Goal: Transaction & Acquisition: Purchase product/service

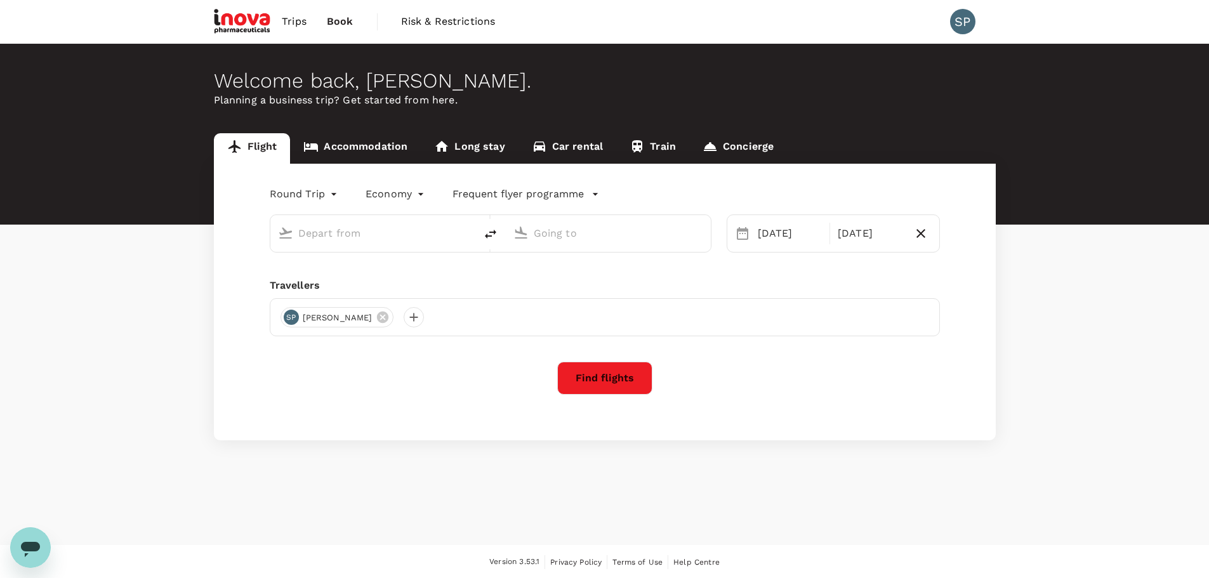
type input "[GEOGRAPHIC_DATA] (DUB)"
type input "Zurich (ZRH)"
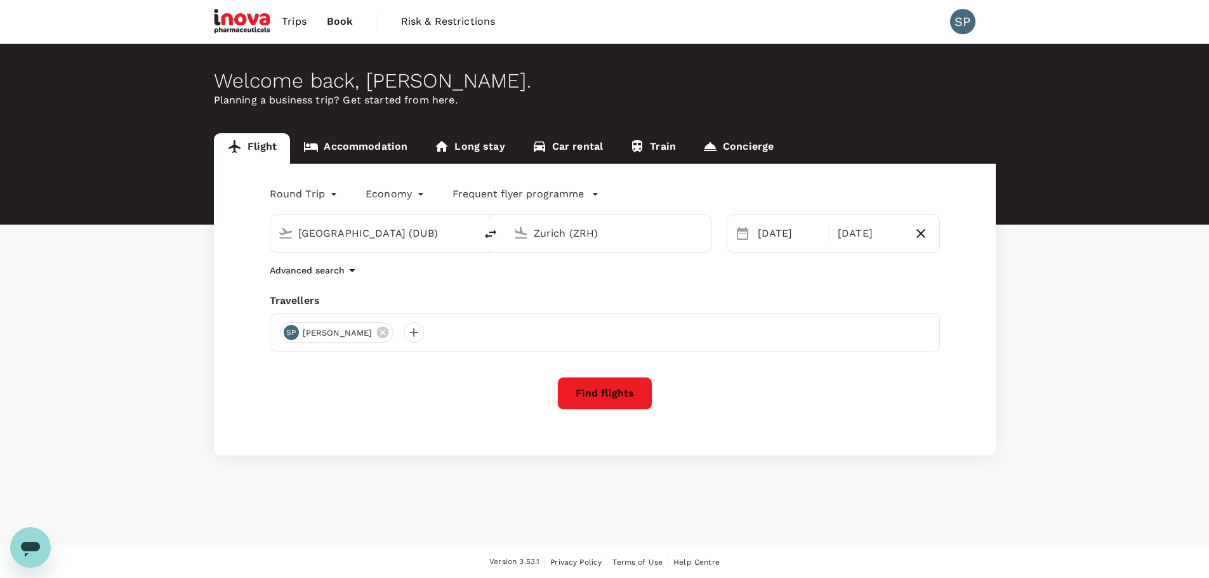
click at [602, 398] on button "Find flights" at bounding box center [604, 393] width 95 height 33
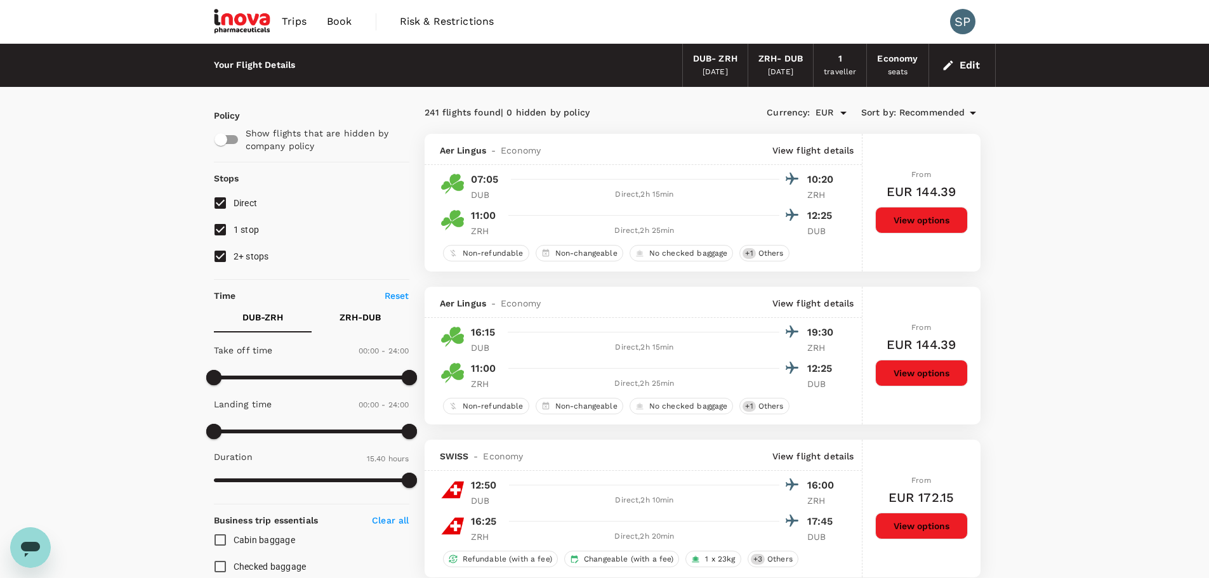
click at [921, 218] on button "View options" at bounding box center [921, 220] width 93 height 27
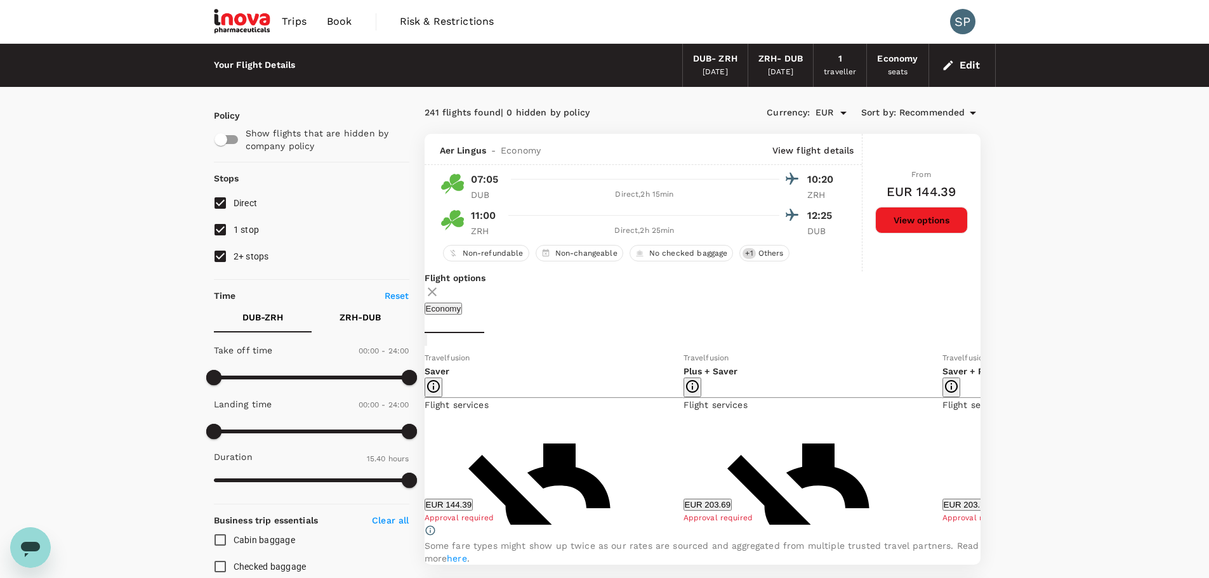
scroll to position [134, 0]
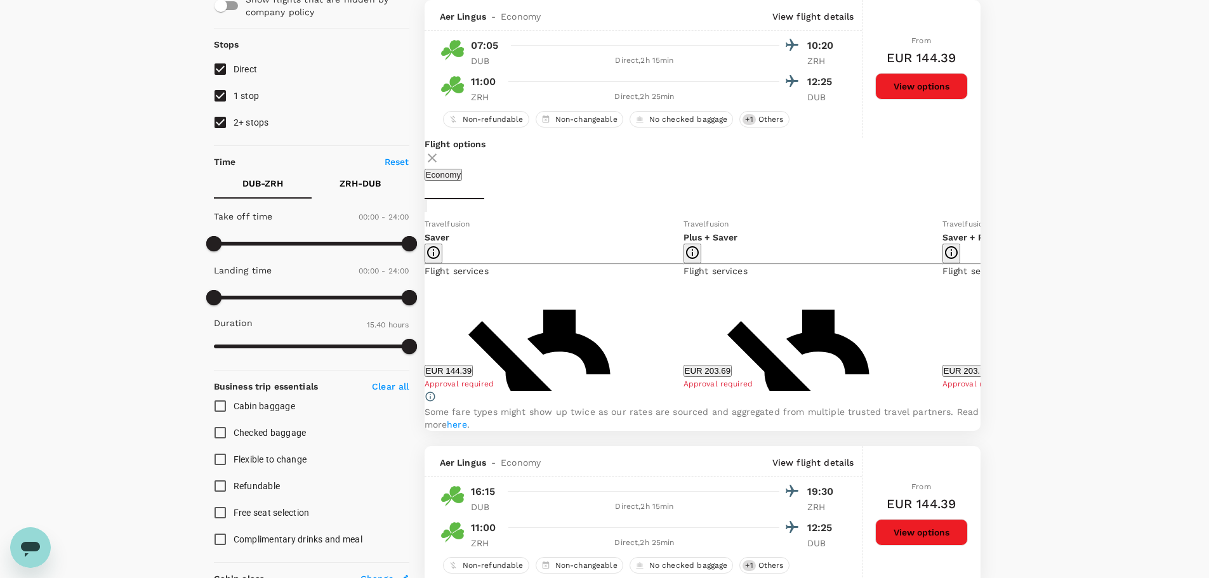
click at [984, 310] on icon at bounding box center [990, 304] width 13 height 13
click at [421, 310] on icon at bounding box center [415, 304] width 13 height 13
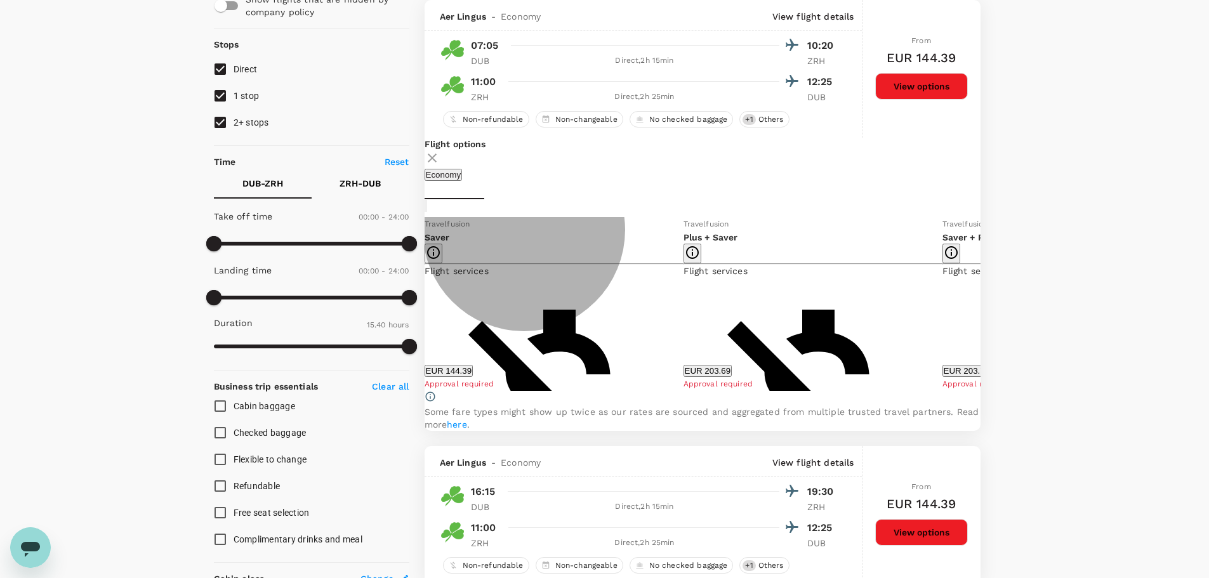
click at [474, 377] on button "EUR 144.39" at bounding box center [449, 371] width 49 height 12
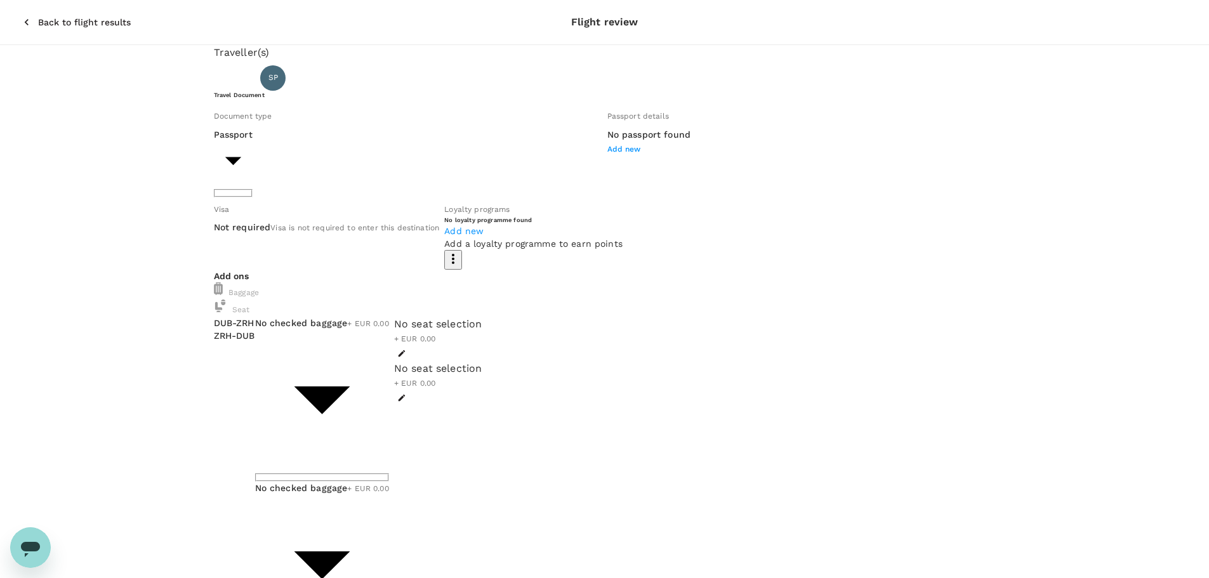
click at [607, 154] on span "Add new" at bounding box center [624, 149] width 34 height 9
type input "PG3343853"
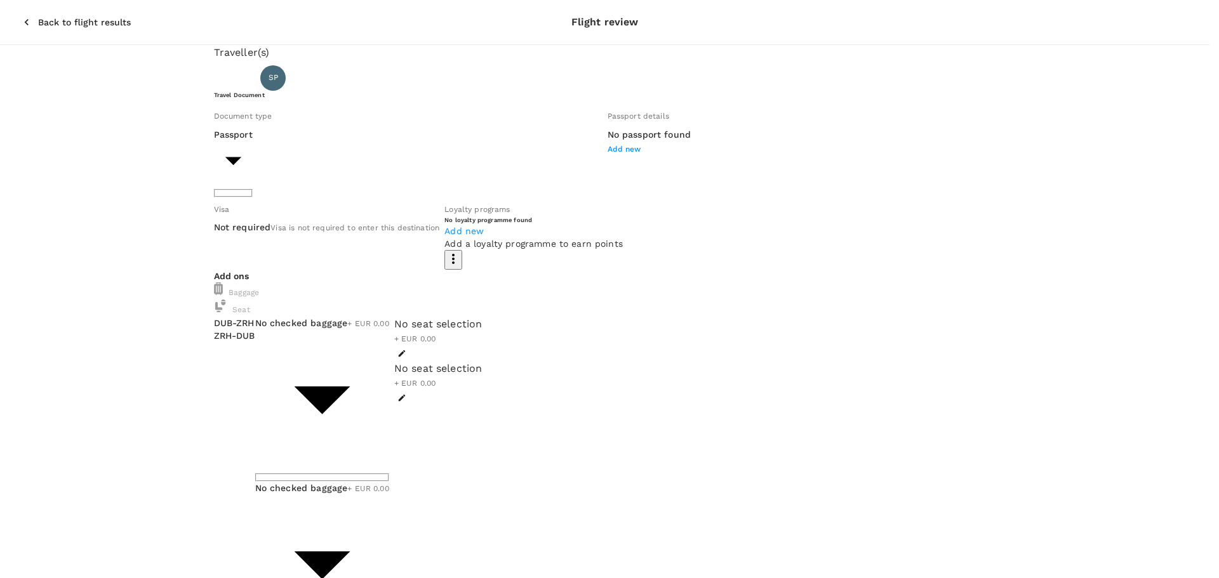
type input "[GEOGRAPHIC_DATA]"
type input "[DATE]"
type input "DD/MM/YYYY"
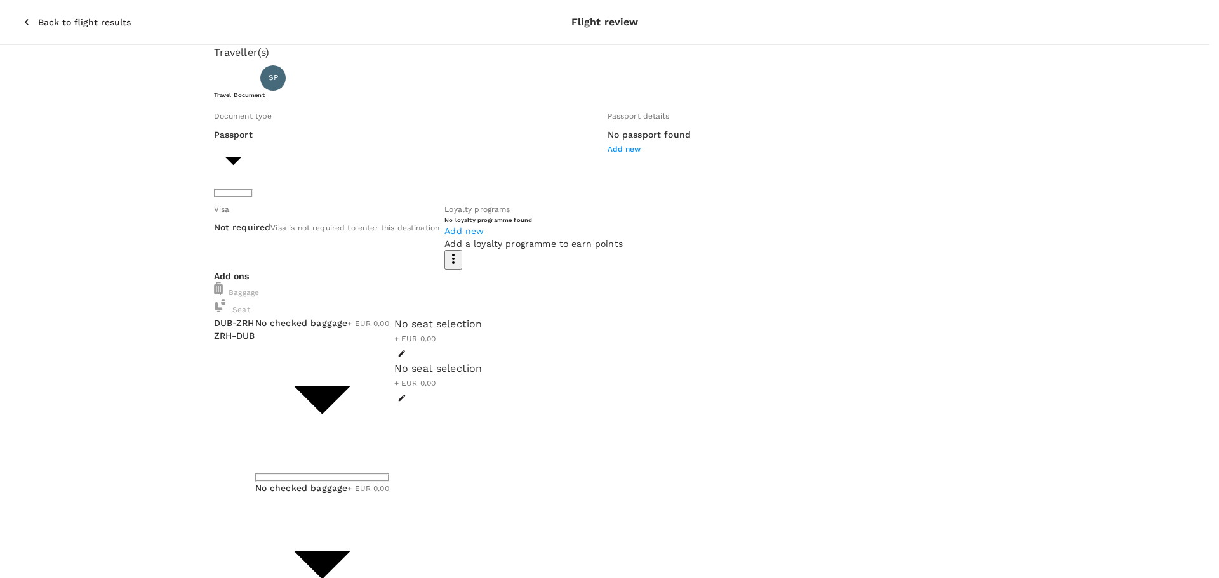
type input "[DATE]"
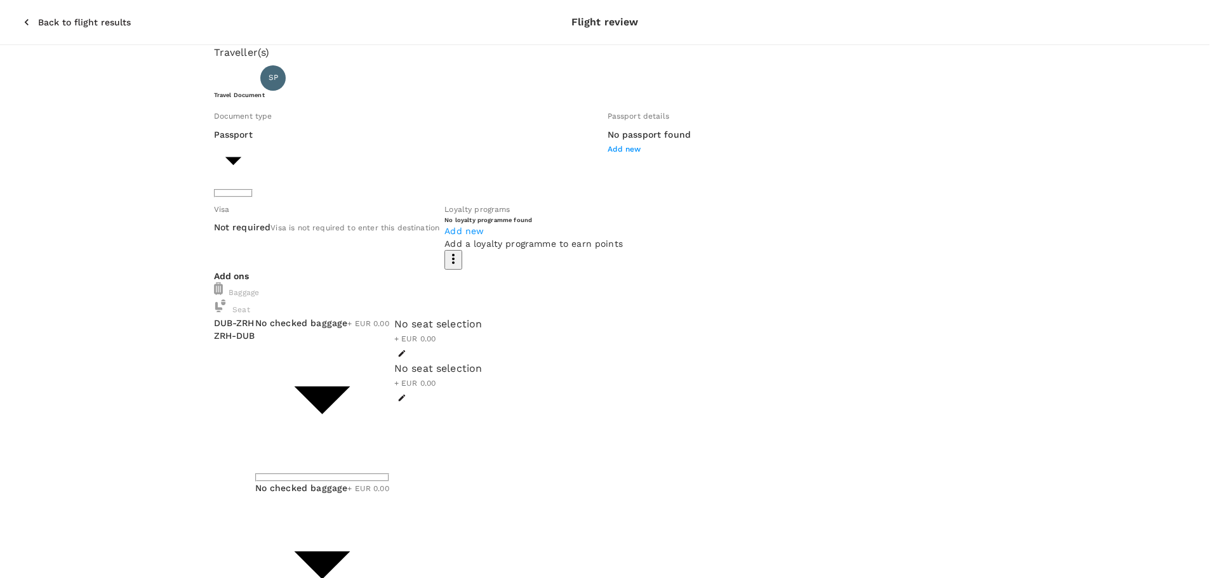
drag, startPoint x: 938, startPoint y: 265, endPoint x: 912, endPoint y: 267, distance: 26.1
type input "[DATE]"
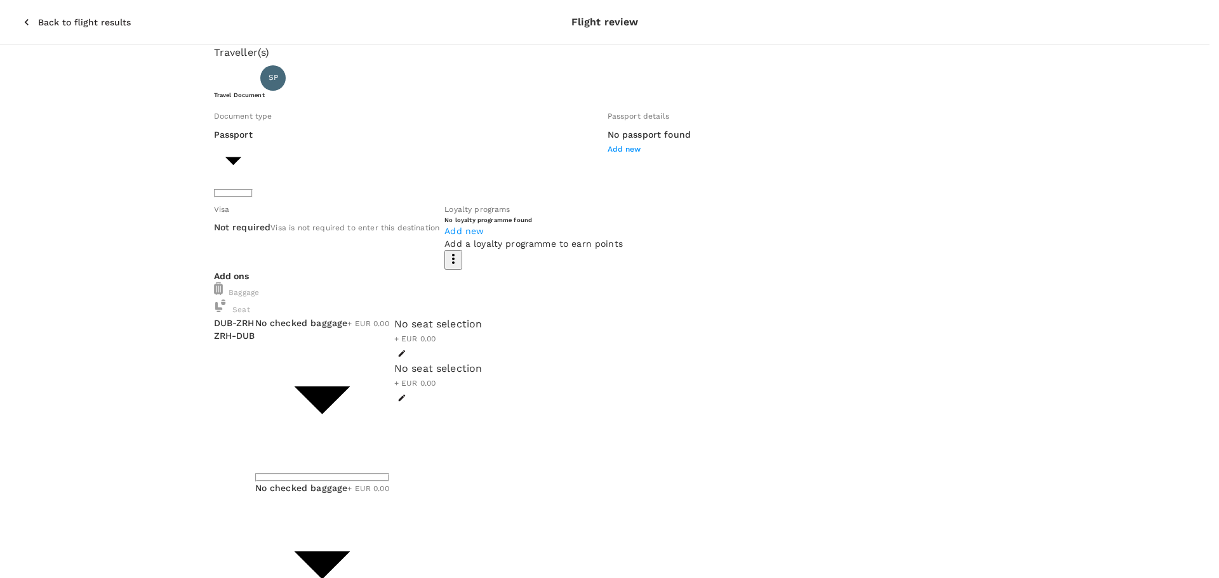
type input "[PERSON_NAME]"
type input "[GEOGRAPHIC_DATA]"
type input "[PERSON_NAME]"
type input "DD/MM/YYYY"
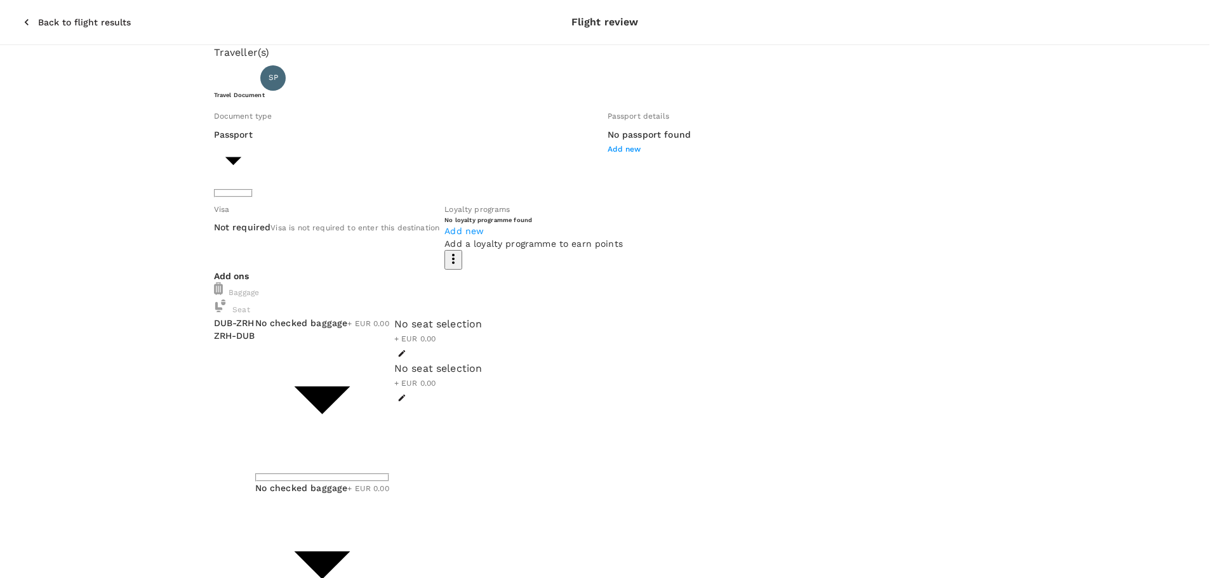
radio input "true"
type input "[DATE]"
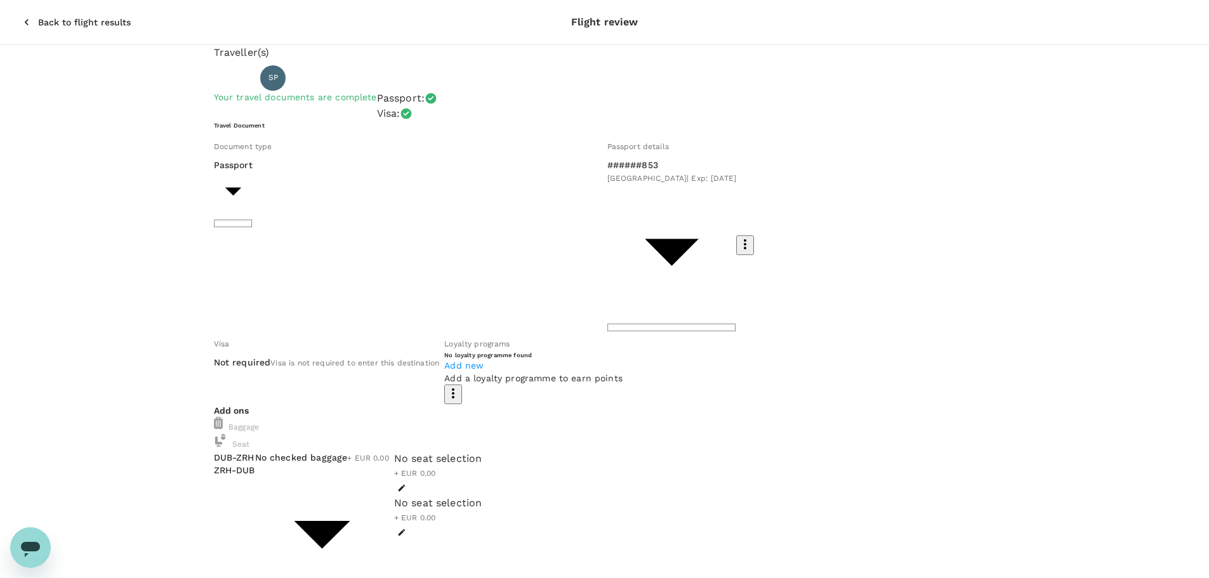
click at [484, 361] on span "Add new" at bounding box center [463, 366] width 39 height 10
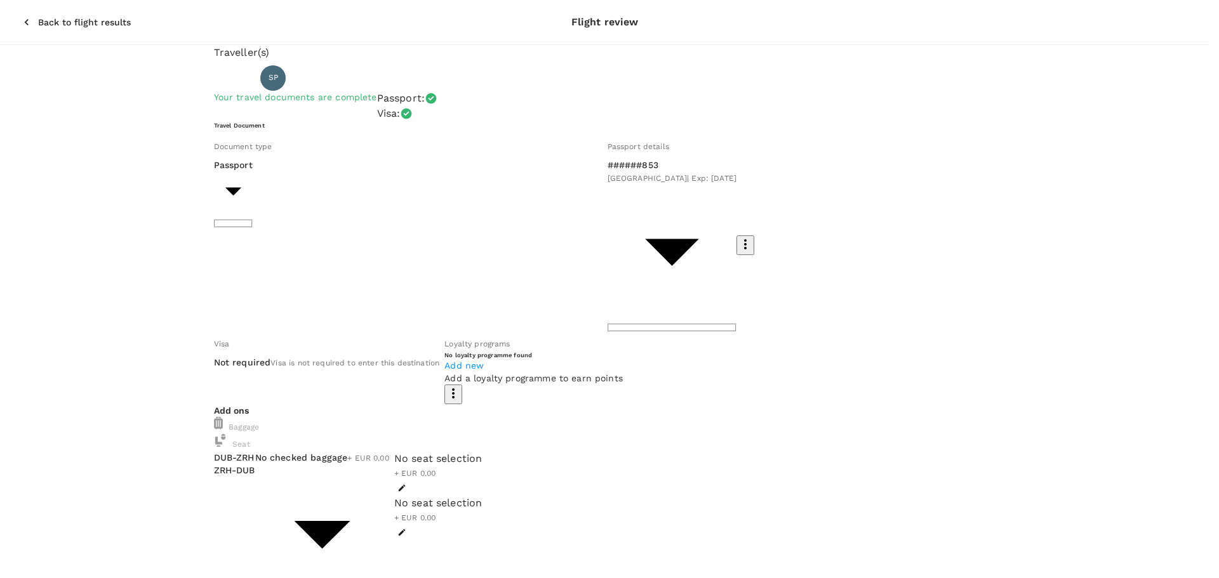
paste input "3081472056189548"
type input "3081472056189548"
drag, startPoint x: 968, startPoint y: 95, endPoint x: 733, endPoint y: 91, distance: 235.5
click at [906, 159] on div "Aer Lingus AerClub" at bounding box center [903, 153] width 193 height 13
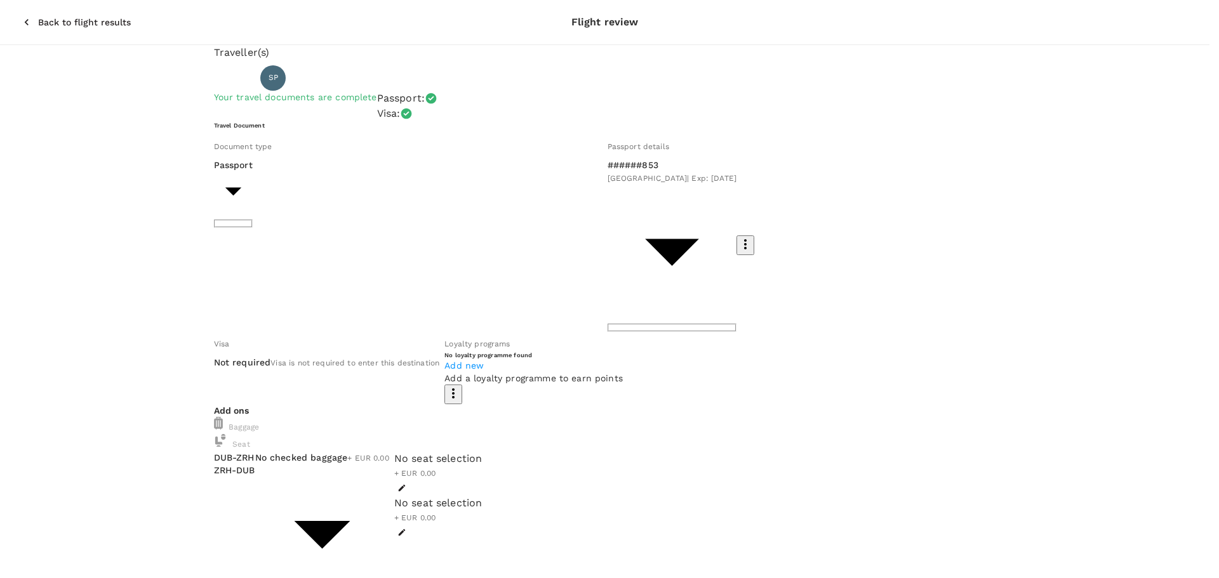
type input "Aer Lingus AerClub"
paste input "3081472056189548"
type input "3081472056189548"
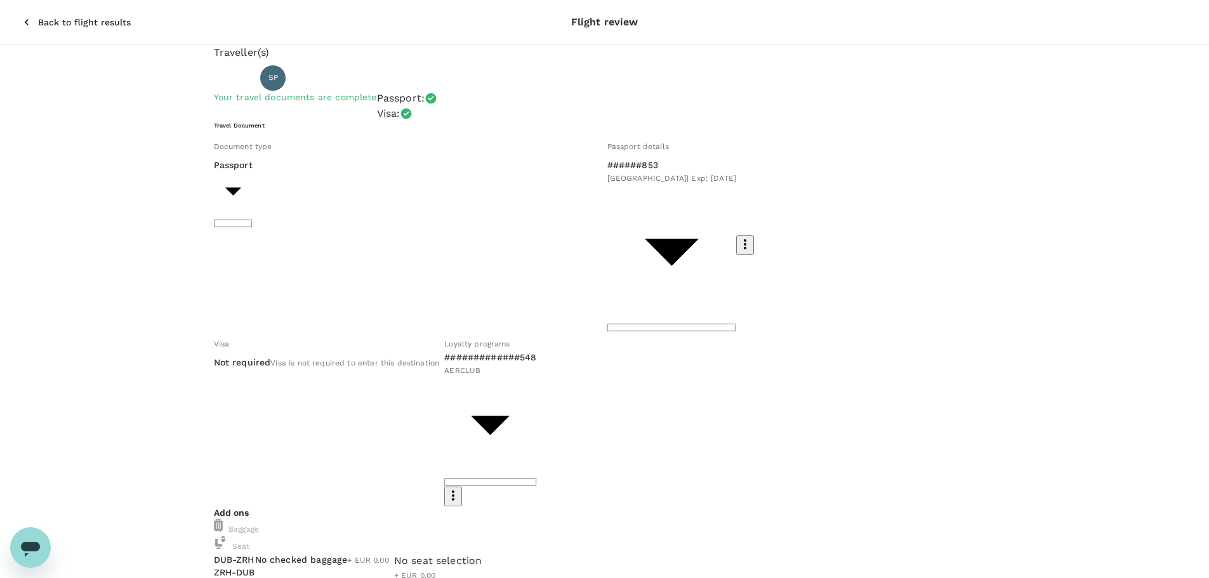
click at [592, 52] on p "Traveller(s)" at bounding box center [605, 52] width 782 height 15
click at [461, 488] on icon "button" at bounding box center [453, 495] width 15 height 15
click at [693, 348] on li "Add new" at bounding box center [696, 346] width 64 height 23
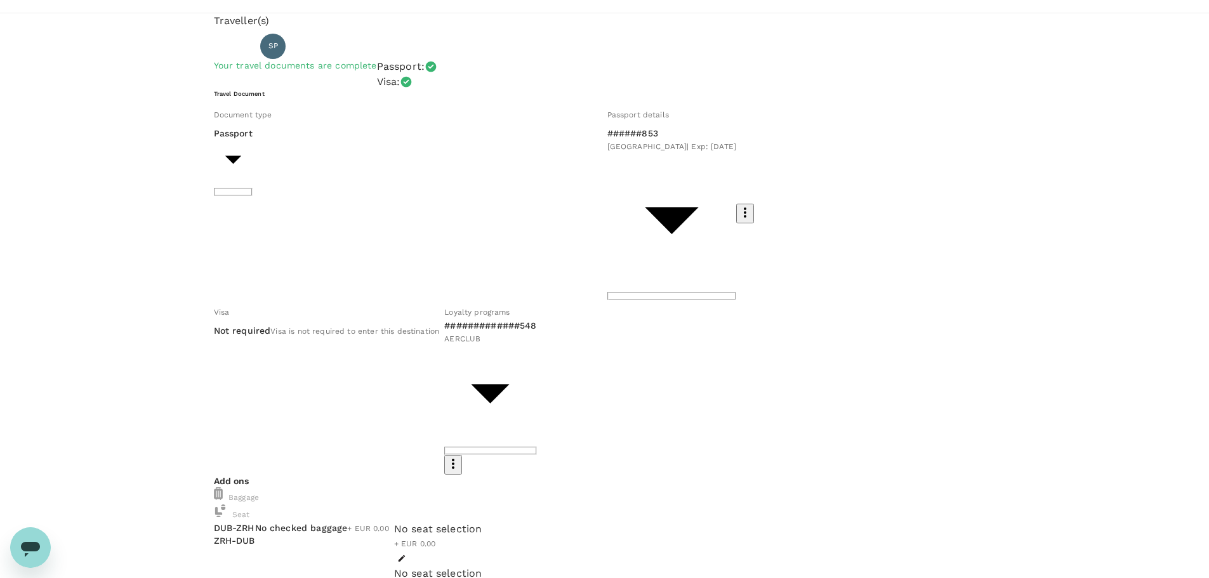
scroll to position [48, 0]
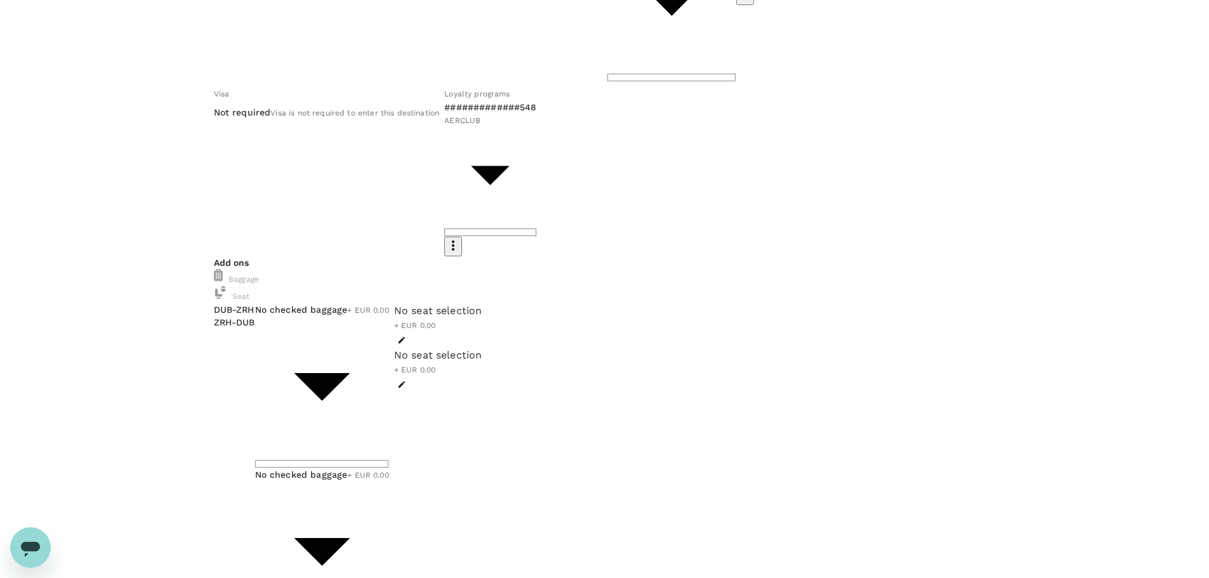
scroll to position [251, 0]
checkbox input "false"
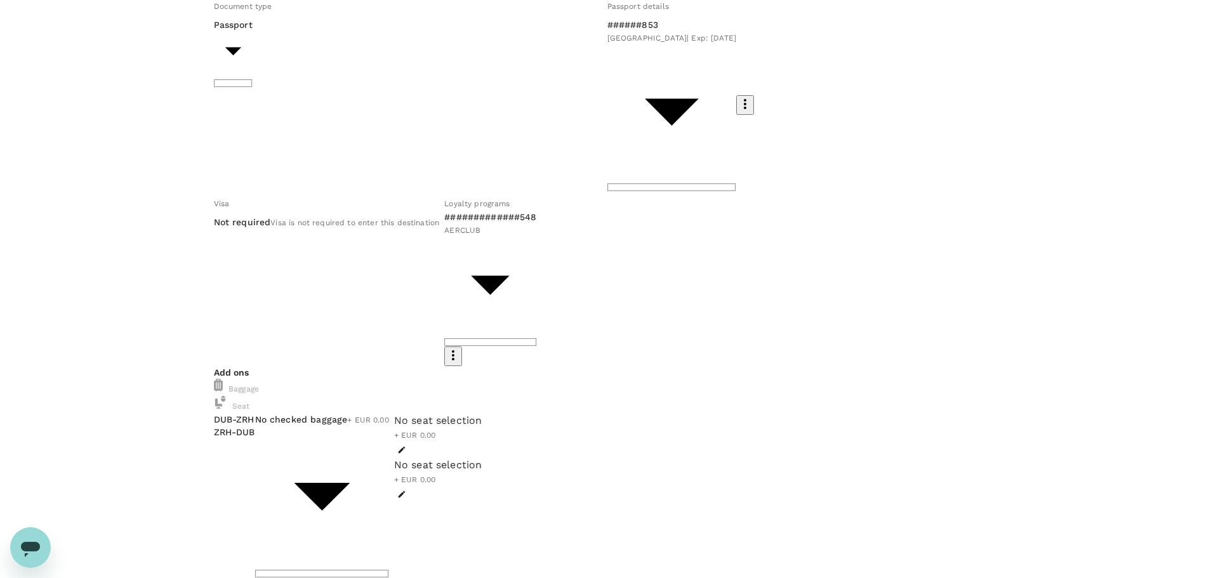
scroll to position [48, 0]
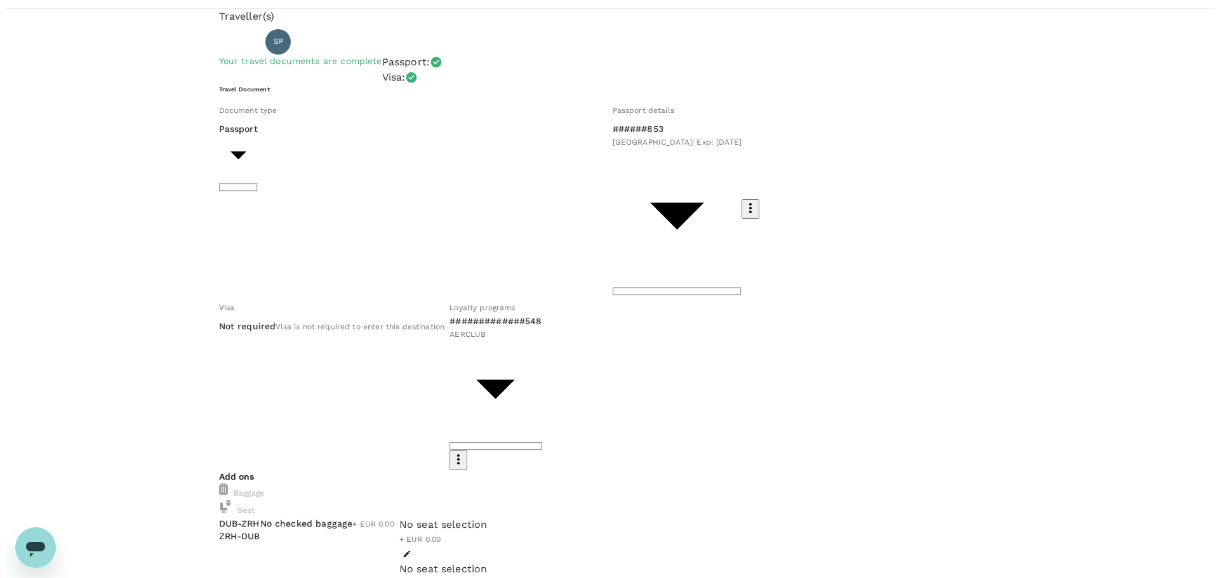
scroll to position [0, 0]
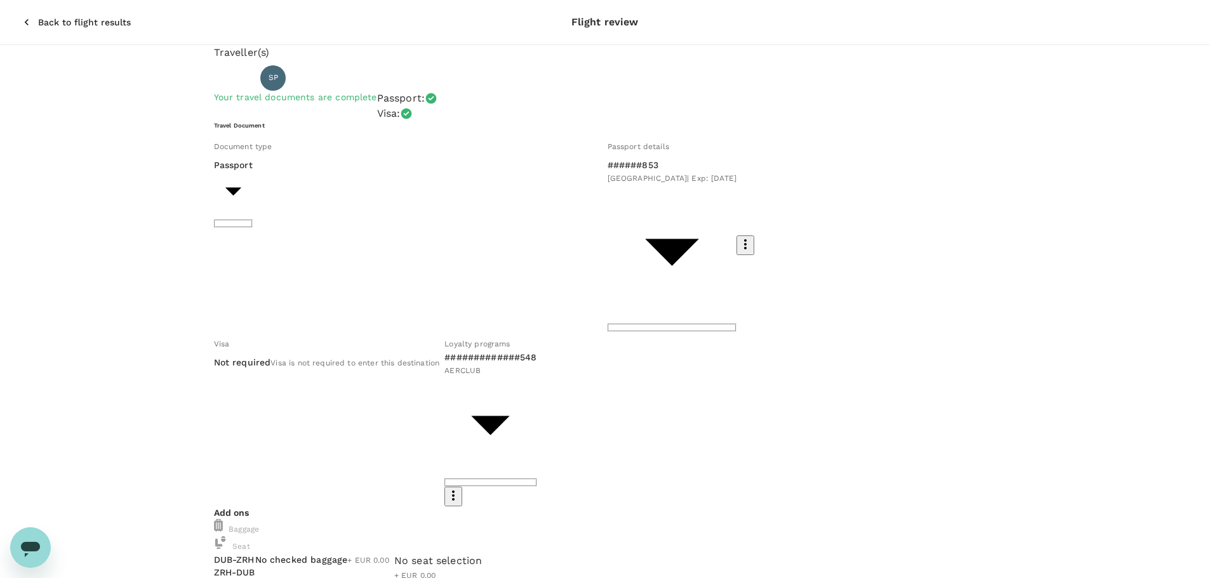
drag, startPoint x: 259, startPoint y: 158, endPoint x: 619, endPoint y: 180, distance: 360.6
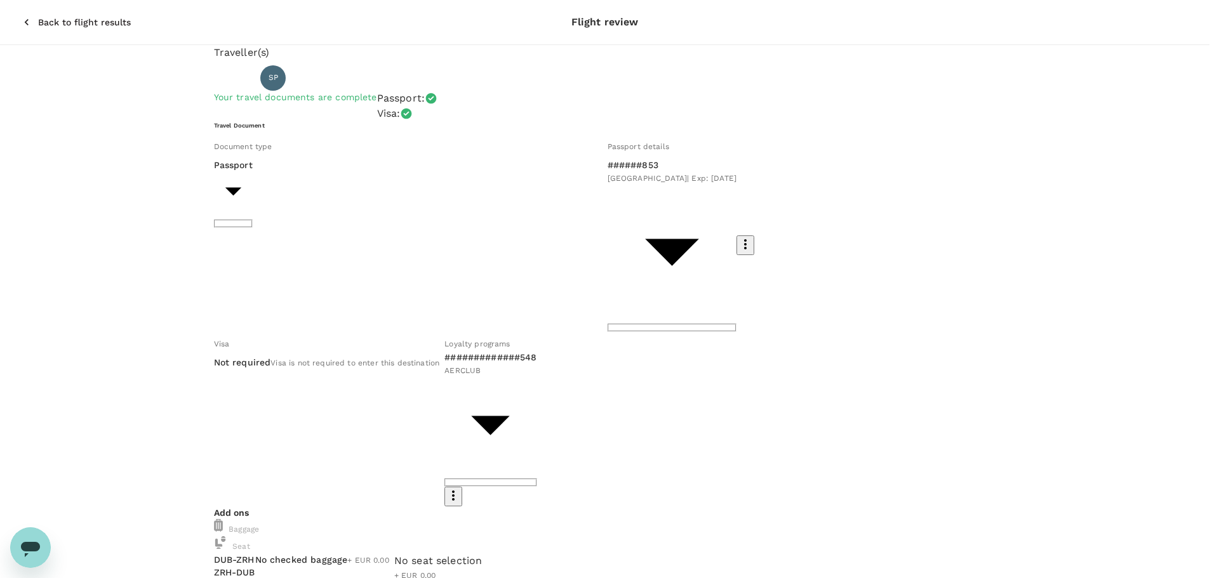
type textarea "Q3 2025 - EELT Meeting in [GEOGRAPHIC_DATA]"
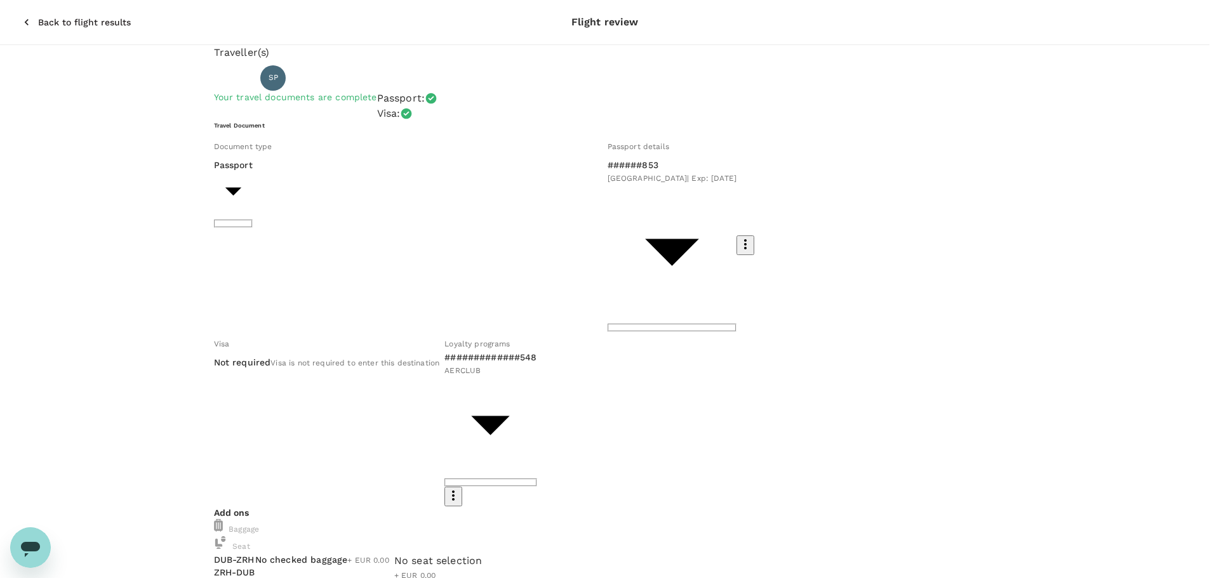
scroll to position [0, 0]
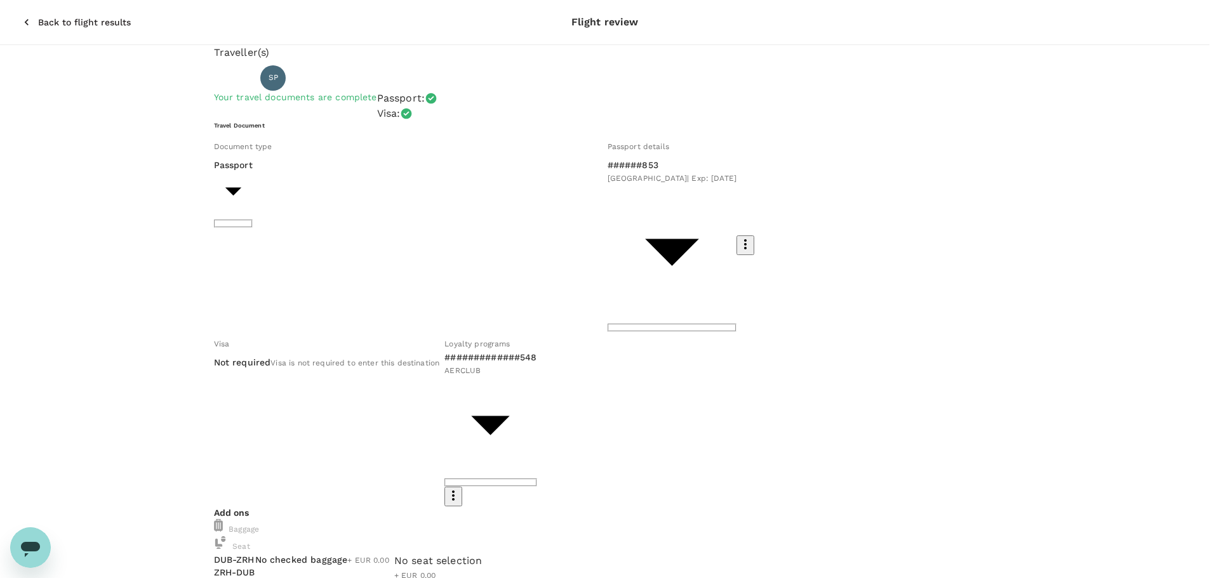
scroll to position [145, 0]
